Goal: Transaction & Acquisition: Purchase product/service

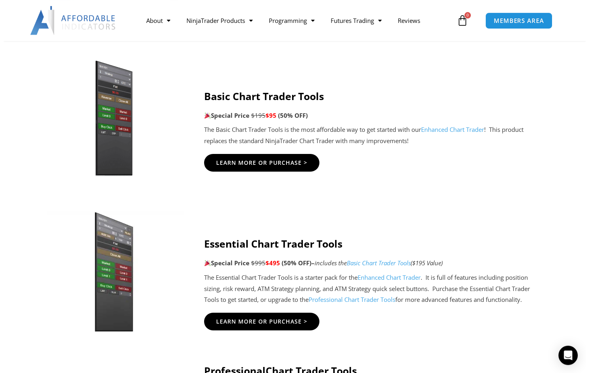
scroll to position [521, 0]
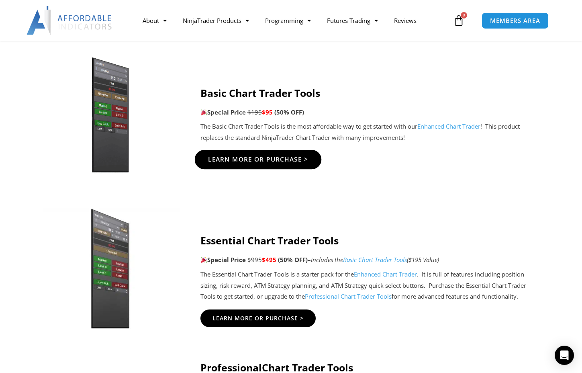
click at [255, 154] on link "Learn More Or Purchase >" at bounding box center [257, 158] width 127 height 19
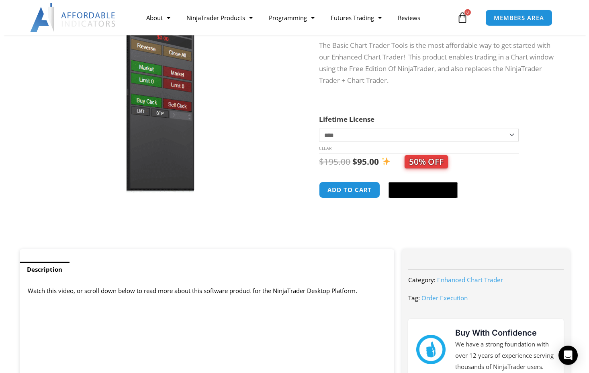
scroll to position [87, 0]
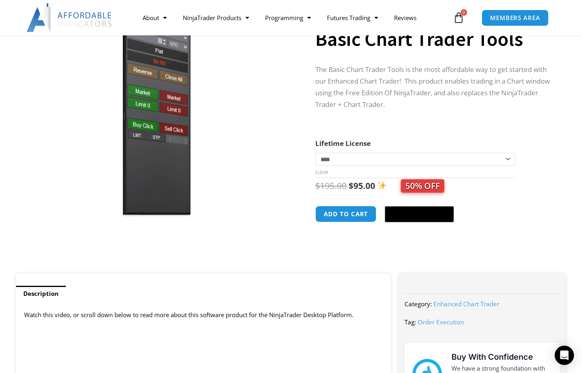
click at [353, 226] on div "Basic Chart Trader Tools quantity Add to cart @import url(//[DOMAIN_NAME][URL])…" at bounding box center [432, 217] width 235 height 23
click at [329, 210] on button "Add to cart" at bounding box center [346, 213] width 64 height 17
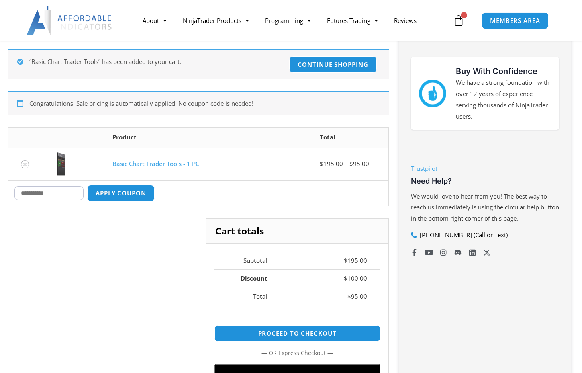
scroll to position [174, 0]
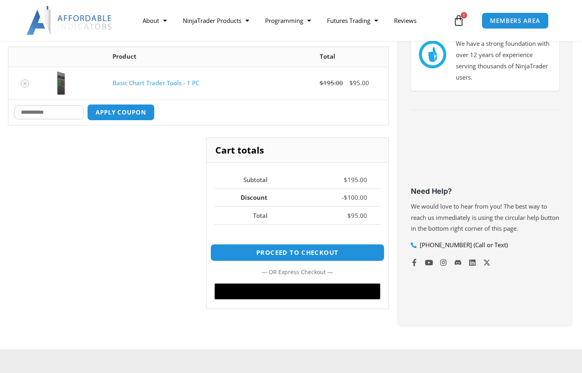
scroll to position [174, 0]
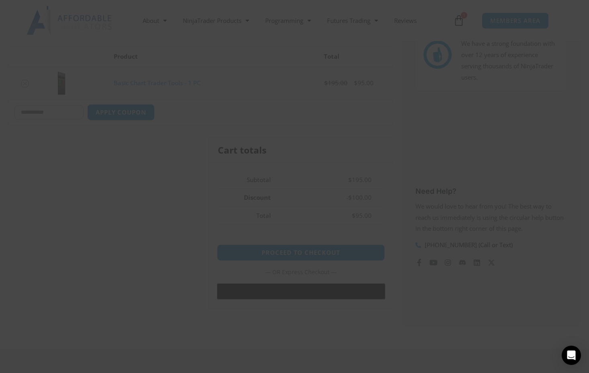
click at [445, 5] on span at bounding box center [448, 6] width 13 height 5
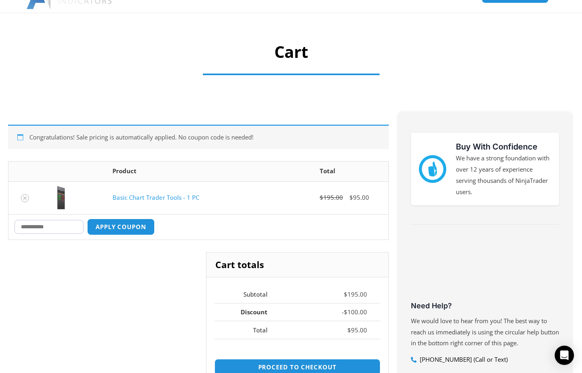
scroll to position [0, 0]
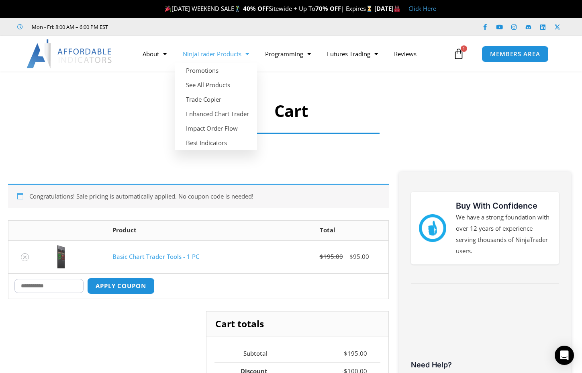
click at [248, 53] on span "Menu" at bounding box center [246, 54] width 8 height 14
click at [209, 69] on link "Promotions" at bounding box center [216, 70] width 82 height 14
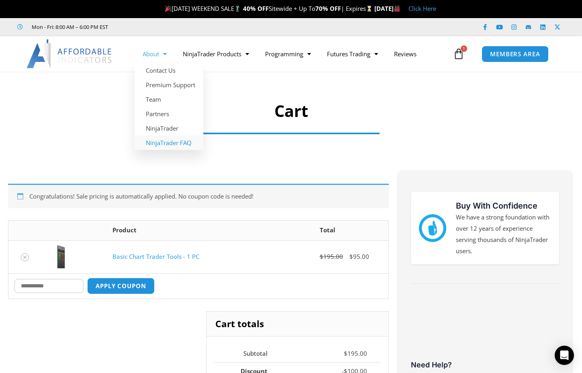
click at [162, 143] on link "NinjaTrader FAQ" at bounding box center [169, 142] width 69 height 14
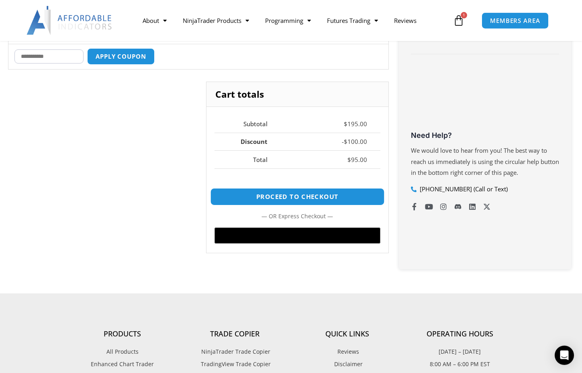
scroll to position [217, 0]
